Goal: Information Seeking & Learning: Learn about a topic

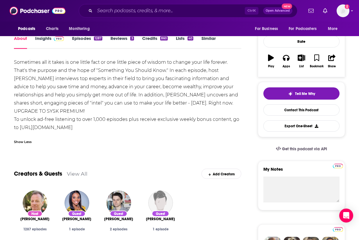
drag, startPoint x: 241, startPoint y: 209, endPoint x: 225, endPoint y: 201, distance: 18.1
click at [241, 208] on div "Host [PERSON_NAME] 1287 episodes Guest [PERSON_NAME] 1 episode Guest [PERSON_NA…" at bounding box center [127, 217] width 227 height 62
click at [138, 11] on input "Search podcasts, credits, & more..." at bounding box center [170, 10] width 150 height 9
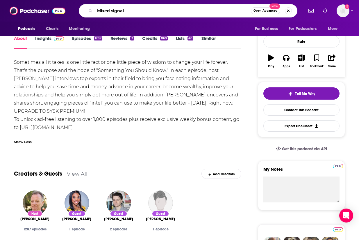
type input "Mixed signals"
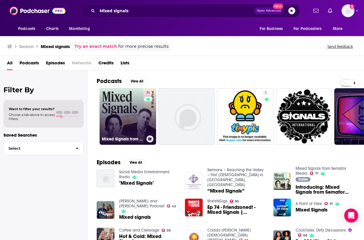
click at [127, 112] on link "71 Mixed Signals from Semafor Media" at bounding box center [127, 116] width 56 height 56
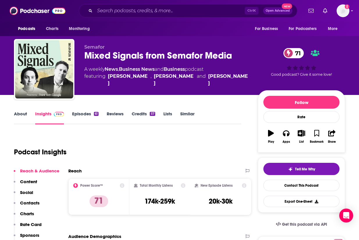
click at [236, 139] on div "Podcast Insights" at bounding box center [125, 149] width 223 height 30
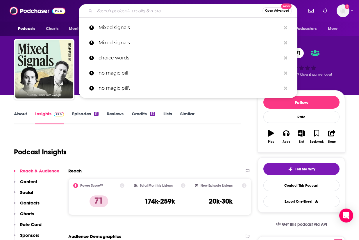
click at [115, 10] on input "Search podcasts, credits, & more..." at bounding box center [179, 10] width 168 height 9
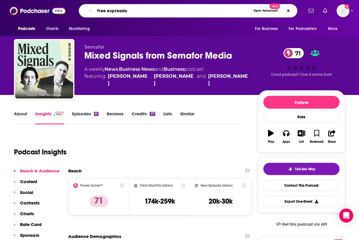
type input "free expression"
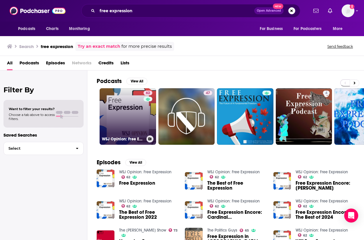
click at [120, 121] on link "62 WSJ Opinion: Free Expression" at bounding box center [127, 116] width 56 height 56
